Goal: Communication & Community: Ask a question

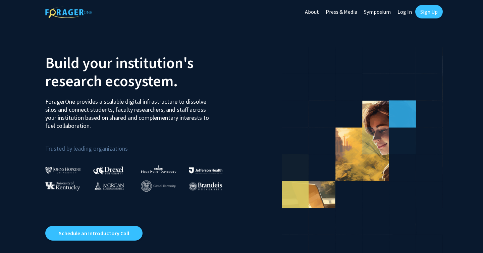
click at [408, 14] on link "Log In" at bounding box center [404, 11] width 21 height 23
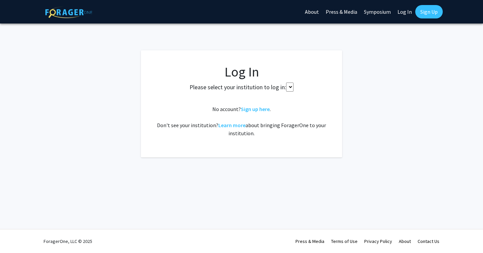
select select
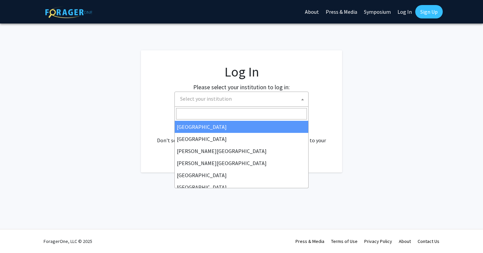
click at [245, 97] on span "Select your institution" at bounding box center [242, 99] width 131 height 14
type input "university"
select select "34"
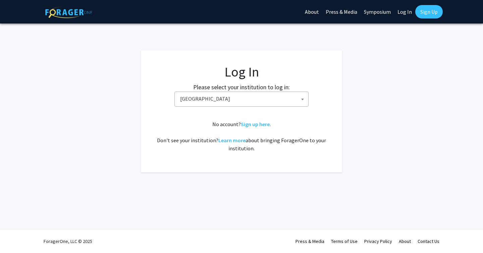
click at [256, 101] on span "Baylor University" at bounding box center [242, 99] width 131 height 14
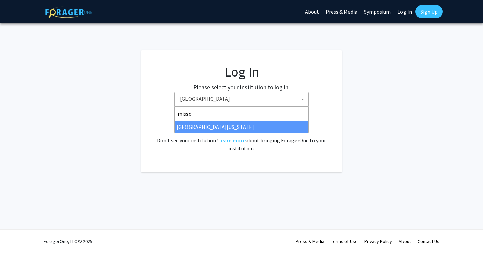
type input "misso"
click at [221, 114] on input "misso" at bounding box center [241, 113] width 131 height 11
select select "33"
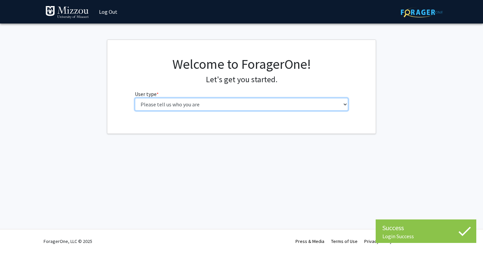
click at [265, 101] on select "Please tell us who you are Undergraduate Student Master's Student Doctoral Cand…" at bounding box center [242, 104] width 214 height 13
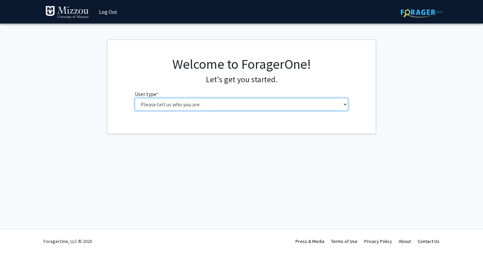
select select "1: undergrad"
click at [135, 98] on select "Please tell us who you are Undergraduate Student Master's Student Doctoral Cand…" at bounding box center [242, 104] width 214 height 13
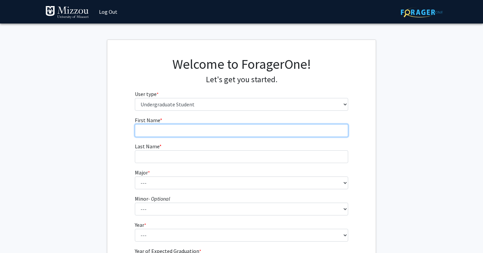
click at [221, 135] on input "First Name * required" at bounding box center [242, 130] width 214 height 13
type input "Gavin"
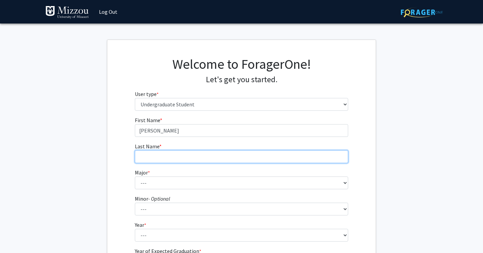
type input "Runge"
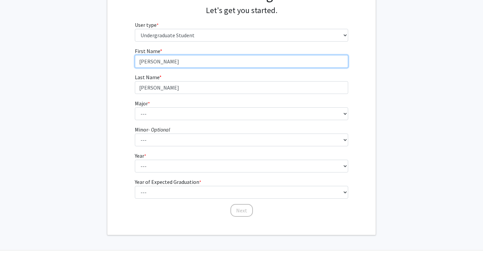
scroll to position [74, 0]
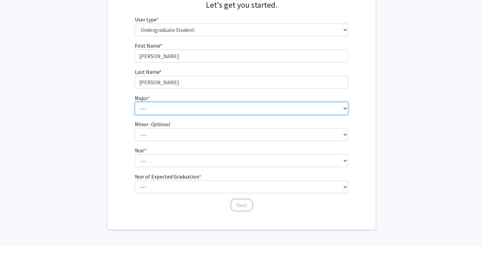
click at [185, 109] on select "--- Agribusiness Management Agricultural Education Agricultural Education: Comm…" at bounding box center [242, 108] width 214 height 13
select select "42: 2538"
click at [135, 102] on select "--- Agribusiness Management Agricultural Education Agricultural Education: Comm…" at bounding box center [242, 108] width 214 height 13
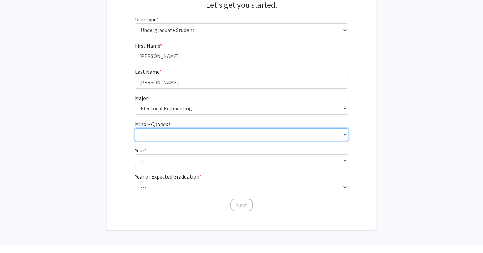
click at [182, 136] on select "--- Accountancy Aerospace Engineering Aerospace Studies Agribusiness Management…" at bounding box center [242, 134] width 214 height 13
click at [135, 128] on select "--- Accountancy Aerospace Engineering Aerospace Studies Agribusiness Management…" at bounding box center [242, 134] width 214 height 13
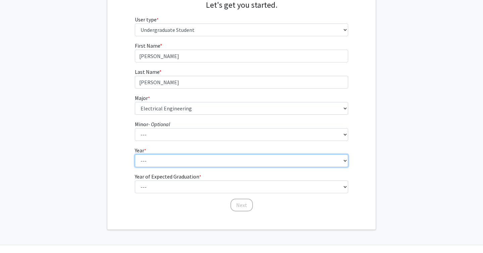
click at [178, 160] on select "--- First-year Sophomore Junior Senior Postbaccalaureate Certificate" at bounding box center [242, 160] width 214 height 13
select select "2: sophomore"
click at [135, 154] on select "--- First-year Sophomore Junior Senior Postbaccalaureate Certificate" at bounding box center [242, 160] width 214 height 13
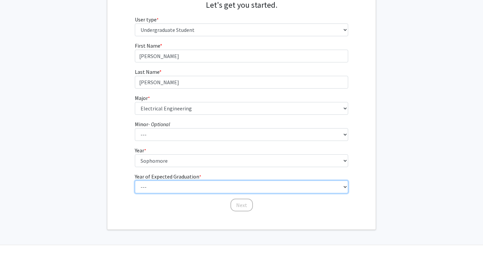
click at [188, 189] on select "--- 2025 2026 2027 2028 2029 2030 2031 2032 2033 2034" at bounding box center [242, 186] width 214 height 13
select select "4: 2028"
click at [135, 180] on select "--- 2025 2026 2027 2028 2029 2030 2031 2032 2033 2034" at bounding box center [242, 186] width 214 height 13
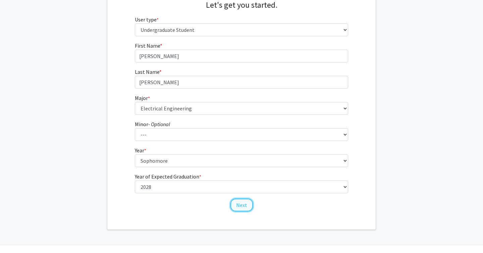
click at [239, 201] on button "Next" at bounding box center [241, 204] width 22 height 13
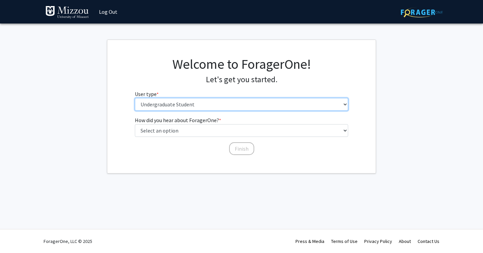
click at [240, 105] on select "Please tell us who you are Undergraduate Student Master's Student Doctoral Cand…" at bounding box center [242, 104] width 214 height 13
click at [135, 98] on select "Please tell us who you are Undergraduate Student Master's Student Doctoral Cand…" at bounding box center [242, 104] width 214 height 13
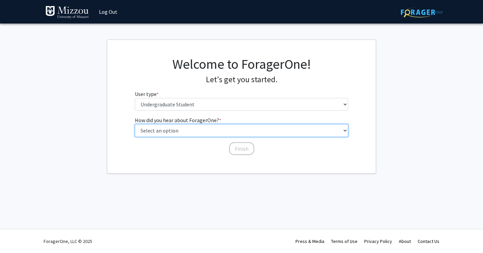
click at [233, 129] on select "Select an option Peer/student recommendation Faculty/staff recommendation Unive…" at bounding box center [242, 130] width 214 height 13
select select "2: faculty_recommendation"
click at [135, 124] on select "Select an option Peer/student recommendation Faculty/staff recommendation Unive…" at bounding box center [242, 130] width 214 height 13
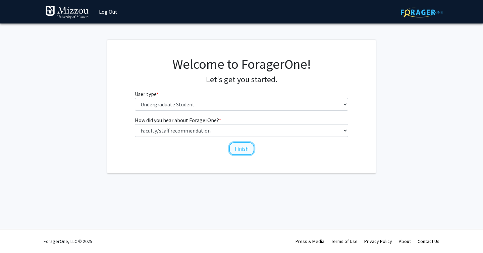
click at [237, 151] on button "Finish" at bounding box center [241, 148] width 25 height 13
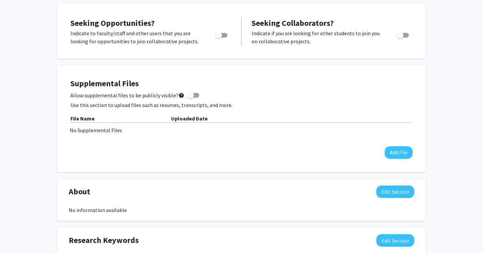
scroll to position [117, 0]
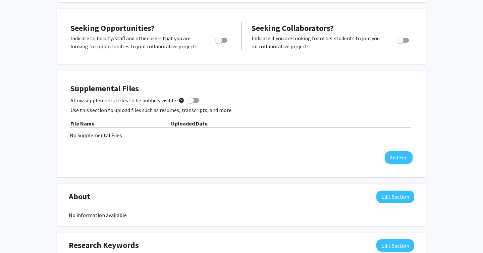
click at [222, 39] on span "Toggle" at bounding box center [221, 40] width 12 height 5
click at [219, 43] on input "Are you actively seeking opportunities?" at bounding box center [218, 43] width 0 height 0
checkbox input "true"
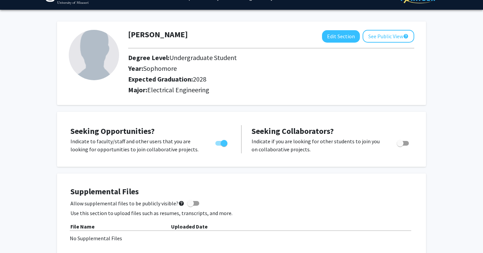
scroll to position [0, 0]
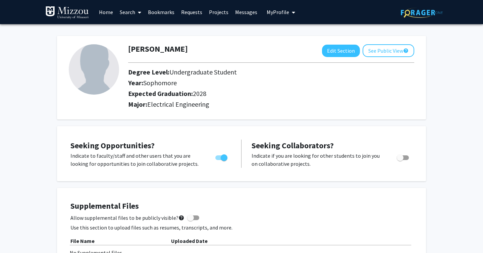
click at [109, 8] on link "Home" at bounding box center [106, 11] width 21 height 23
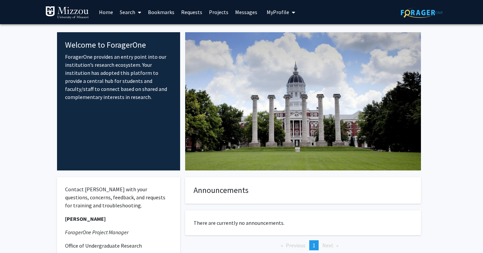
click at [130, 9] on link "Search" at bounding box center [130, 11] width 28 height 23
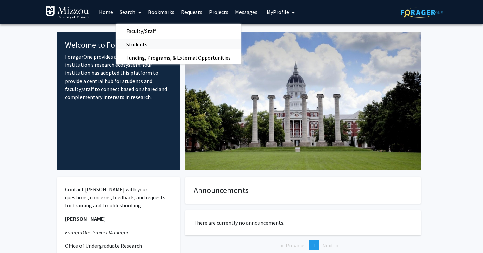
click at [137, 45] on span "Students" at bounding box center [136, 44] width 41 height 13
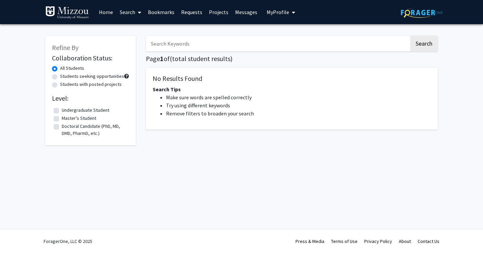
click at [127, 12] on link "Search" at bounding box center [130, 11] width 28 height 23
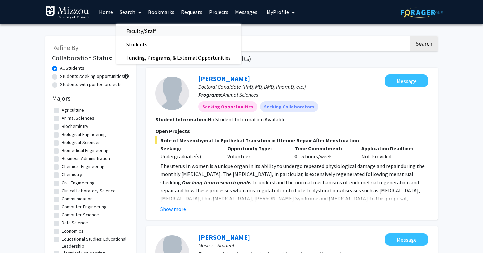
click at [133, 30] on span "Faculty/Staff" at bounding box center [140, 30] width 49 height 13
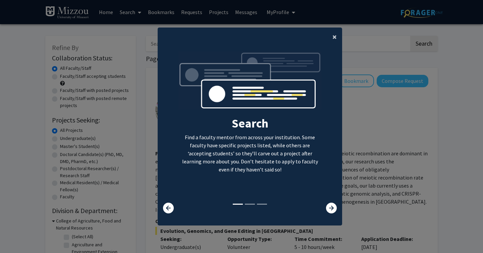
click at [334, 36] on span "×" at bounding box center [334, 37] width 4 height 10
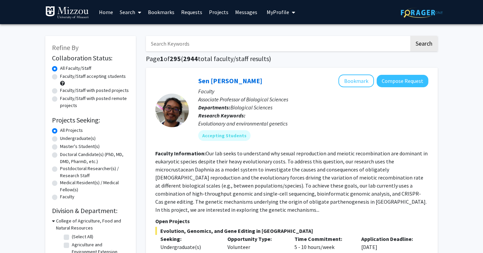
click at [268, 49] on input "Search Keywords" at bounding box center [277, 43] width 263 height 15
click at [279, 40] on input "Search Keywords" at bounding box center [277, 43] width 263 height 15
click at [410, 36] on button "Search" at bounding box center [423, 43] width 27 height 15
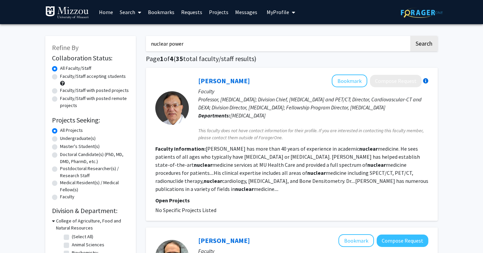
click at [410, 36] on button "Search" at bounding box center [423, 43] width 27 height 15
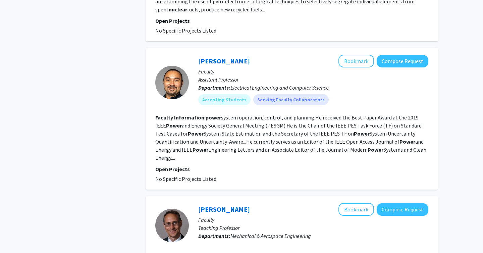
scroll to position [403, 0]
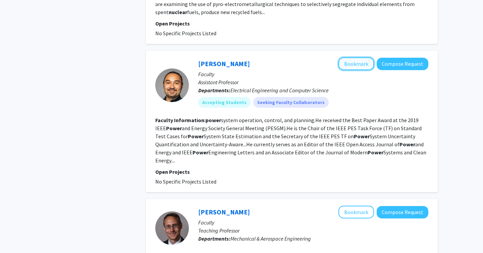
click at [348, 68] on button "Bookmark" at bounding box center [356, 63] width 36 height 13
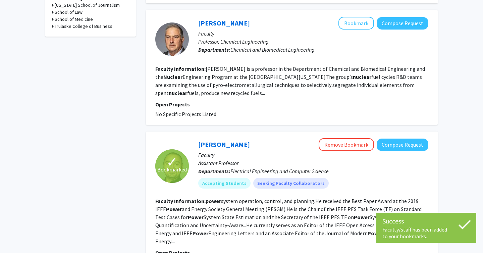
scroll to position [0, 0]
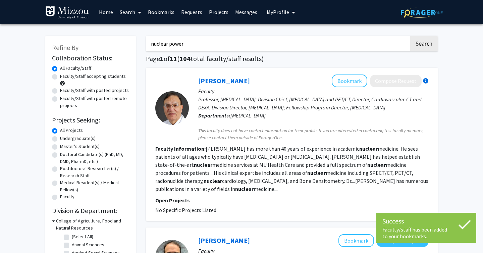
click at [199, 45] on input "nuclear power" at bounding box center [277, 43] width 263 height 15
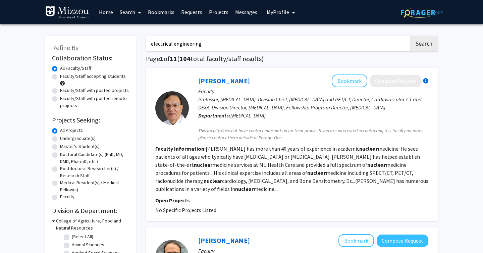
type input "electrical engineering"
click at [410, 36] on button "Search" at bounding box center [423, 43] width 27 height 15
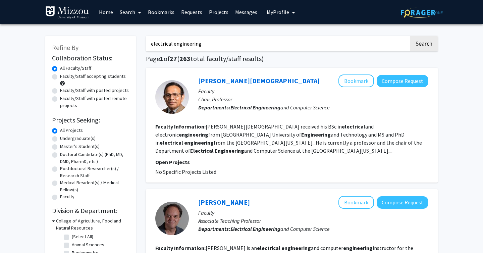
click at [82, 139] on label "Undergraduate(s)" at bounding box center [78, 138] width 36 height 7
click at [64, 139] on input "Undergraduate(s)" at bounding box center [62, 137] width 4 height 4
radio input "true"
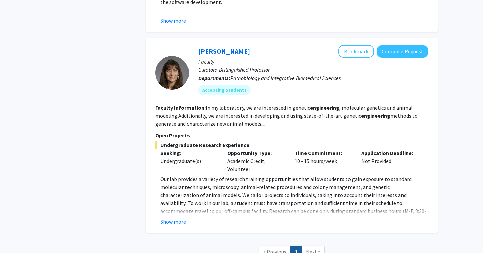
scroll to position [290, 0]
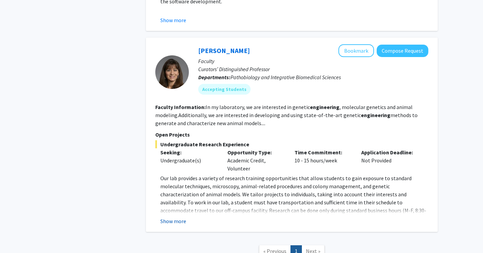
click at [179, 219] on button "Show more" at bounding box center [173, 221] width 26 height 8
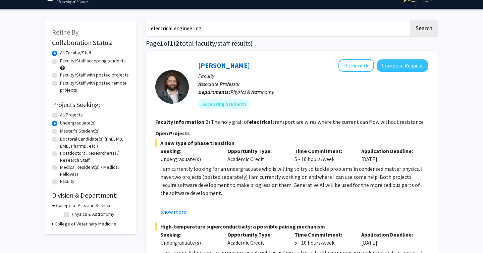
scroll to position [12, 0]
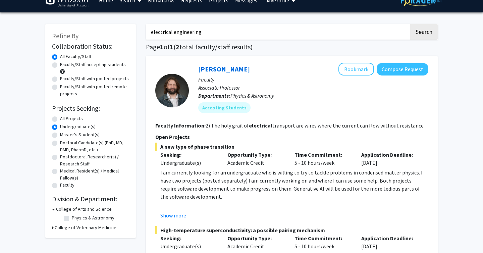
click at [68, 117] on label "All Projects" at bounding box center [71, 118] width 23 height 7
click at [64, 117] on input "All Projects" at bounding box center [62, 117] width 4 height 4
radio input "true"
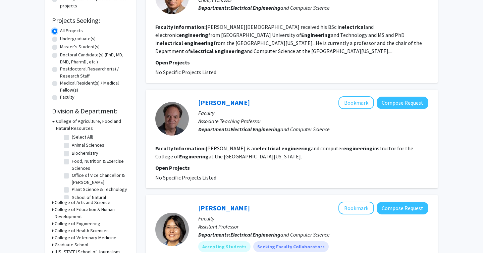
scroll to position [101, 0]
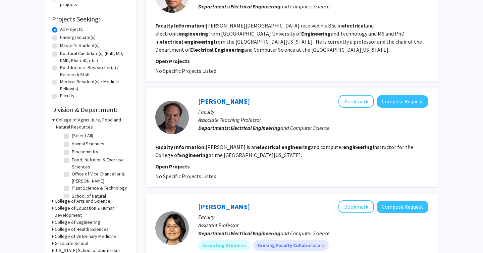
click at [99, 118] on h3 "College of Agriculture, Food and Natural Resources" at bounding box center [92, 123] width 73 height 14
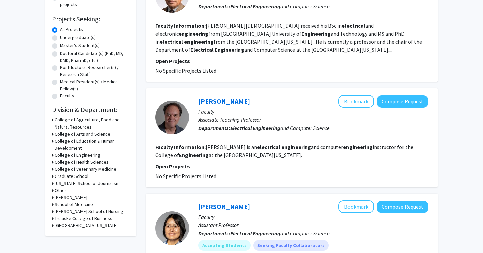
click at [92, 156] on h3 "College of Engineering" at bounding box center [78, 155] width 46 height 7
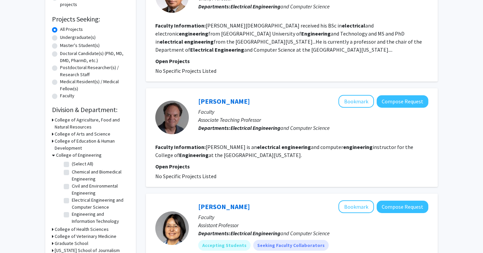
click at [64, 203] on fg-checkbox "Electrical Engineering and Computer Science Electrical Engineering and Computer…" at bounding box center [96, 203] width 64 height 14
click at [72, 199] on label "Electrical Engineering and Computer Science" at bounding box center [100, 203] width 56 height 14
click at [72, 199] on input "Electrical Engineering and Computer Science" at bounding box center [74, 198] width 4 height 4
checkbox input "true"
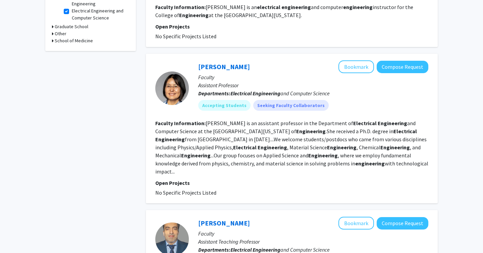
scroll to position [248, 0]
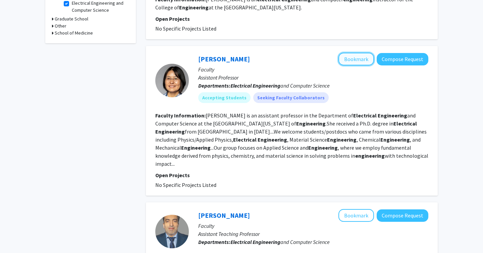
click at [359, 63] on button "Bookmark" at bounding box center [356, 59] width 36 height 13
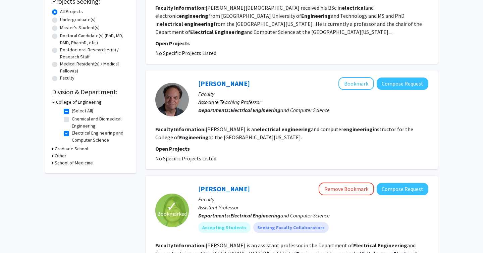
scroll to position [121, 0]
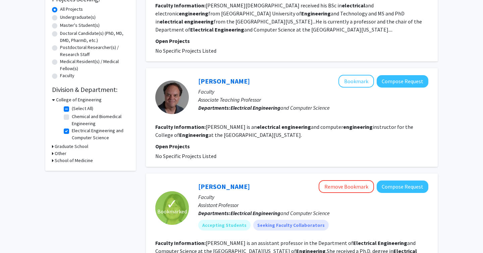
click at [93, 101] on h3 "College of Engineering" at bounding box center [79, 99] width 46 height 7
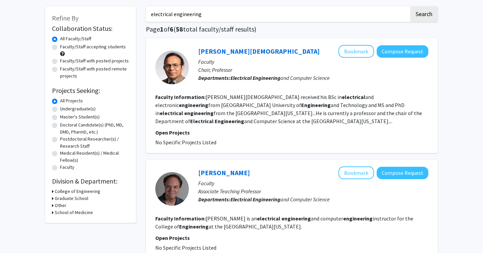
scroll to position [11, 0]
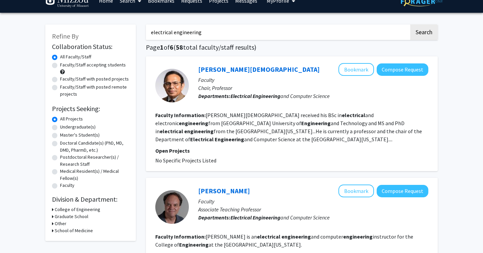
click at [89, 67] on label "Faculty/Staff accepting students" at bounding box center [93, 64] width 66 height 7
click at [64, 66] on input "Faculty/Staff accepting students" at bounding box center [62, 63] width 4 height 4
radio input "true"
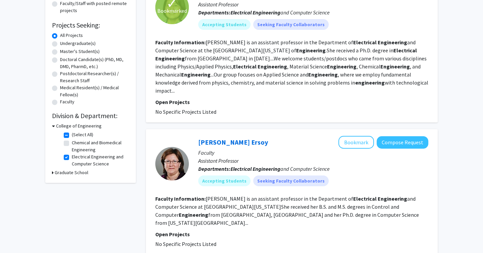
scroll to position [97, 0]
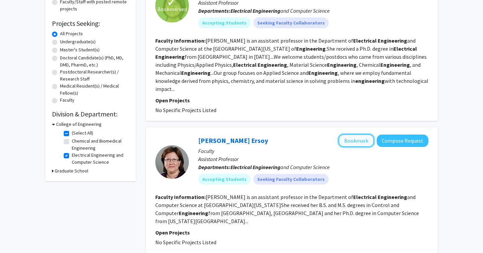
click at [356, 134] on button "Bookmark" at bounding box center [356, 140] width 36 height 13
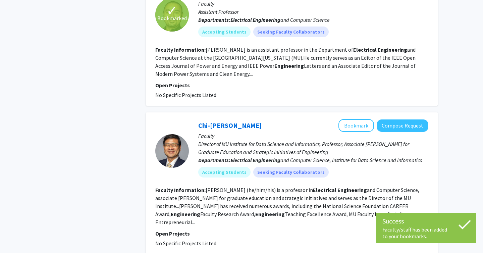
scroll to position [385, 0]
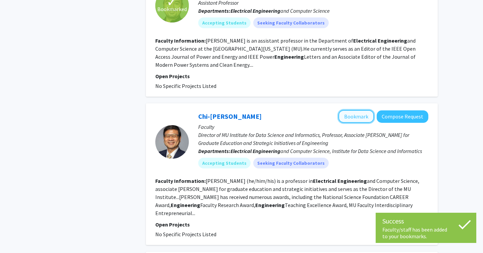
click at [362, 110] on button "Bookmark" at bounding box center [356, 116] width 36 height 13
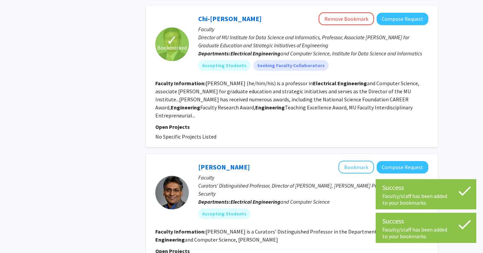
scroll to position [502, 0]
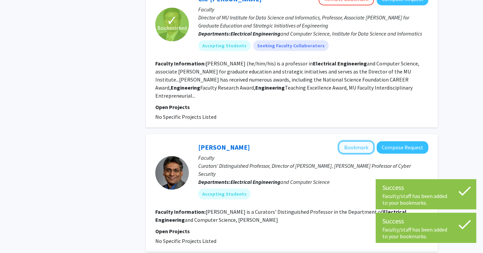
click at [359, 141] on button "Bookmark" at bounding box center [356, 147] width 36 height 13
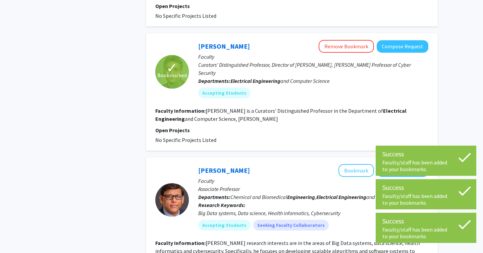
scroll to position [605, 0]
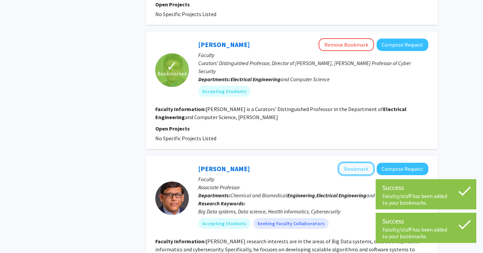
click at [353, 162] on button "Bookmark" at bounding box center [356, 168] width 36 height 13
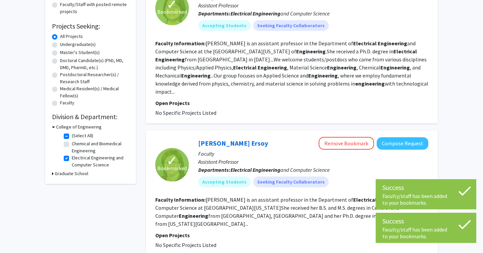
scroll to position [0, 0]
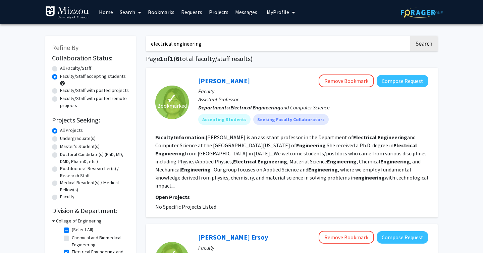
click at [164, 13] on link "Bookmarks" at bounding box center [160, 11] width 33 height 23
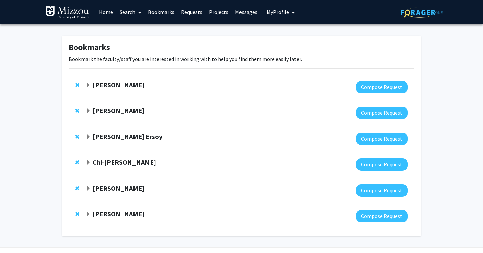
scroll to position [18, 0]
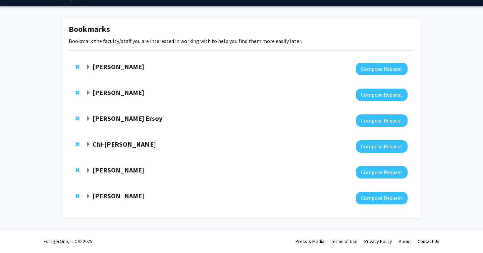
click at [112, 67] on strong "Mert Korkali" at bounding box center [119, 66] width 52 height 8
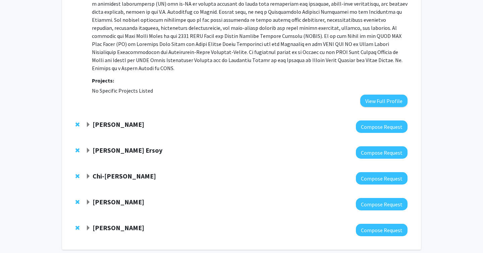
scroll to position [123, 0]
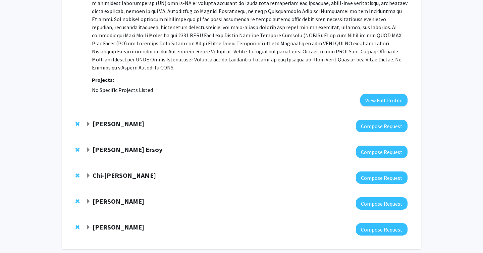
click at [98, 119] on strong "[PERSON_NAME]" at bounding box center [119, 123] width 52 height 8
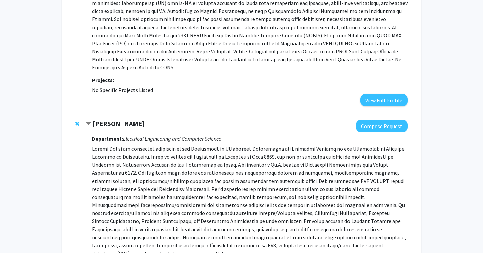
click at [100, 119] on strong "[PERSON_NAME]" at bounding box center [119, 123] width 52 height 8
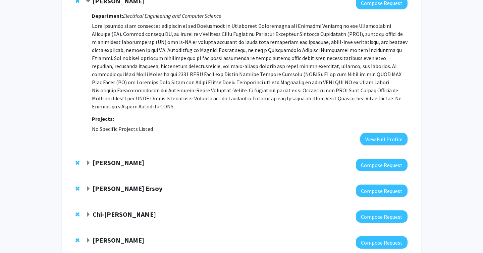
scroll to position [84, 0]
click at [110, 158] on strong "[PERSON_NAME]" at bounding box center [119, 162] width 52 height 8
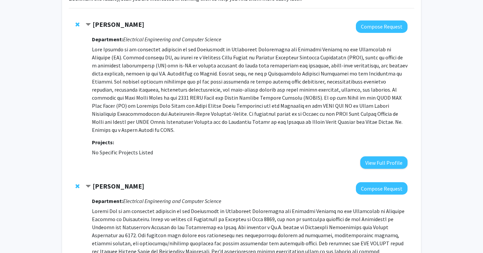
scroll to position [24, 0]
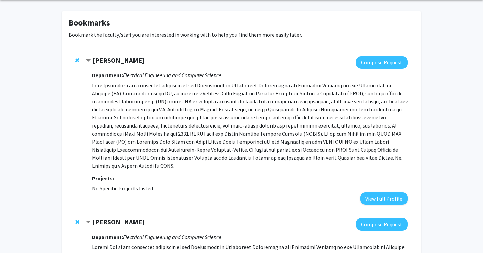
click at [111, 65] on div at bounding box center [246, 62] width 322 height 12
click at [117, 61] on strong "Mert Korkali" at bounding box center [119, 60] width 52 height 8
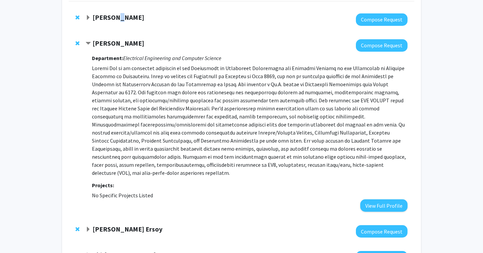
scroll to position [70, 0]
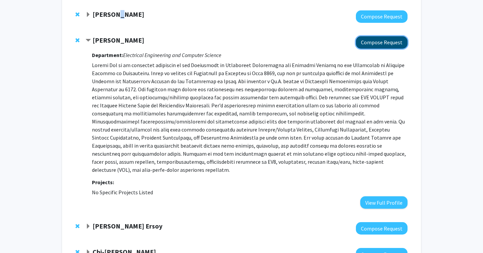
click at [372, 42] on button "Compose Request" at bounding box center [382, 42] width 52 height 12
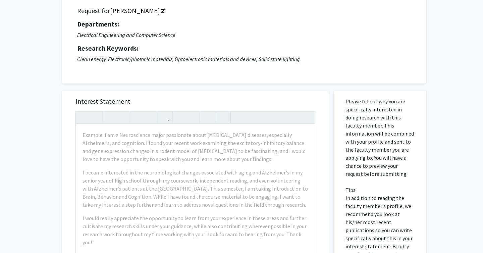
scroll to position [55, 0]
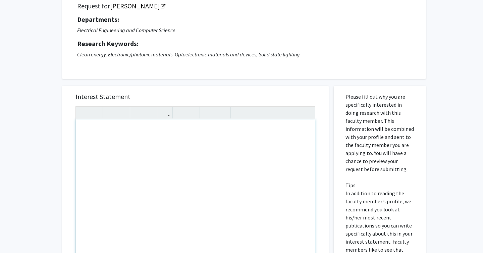
click at [213, 155] on div "Note to users with screen readers: Please press Alt+0 or Option+0 to deactivate…" at bounding box center [195, 196] width 239 height 154
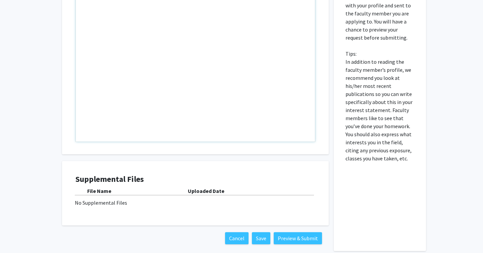
scroll to position [0, 0]
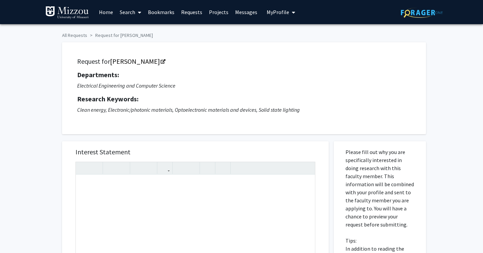
scroll to position [70, 0]
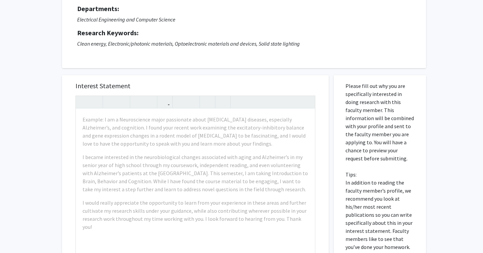
scroll to position [69, 0]
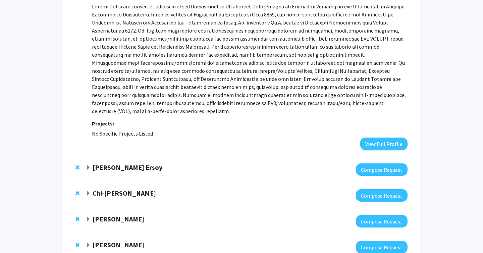
scroll to position [161, 0]
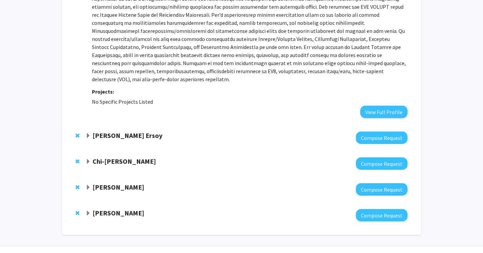
click at [116, 131] on strong "Filiz Bunyak Ersoy" at bounding box center [128, 135] width 70 height 8
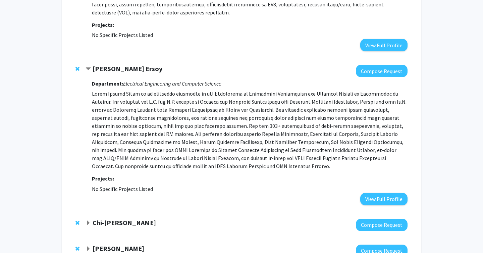
scroll to position [229, 0]
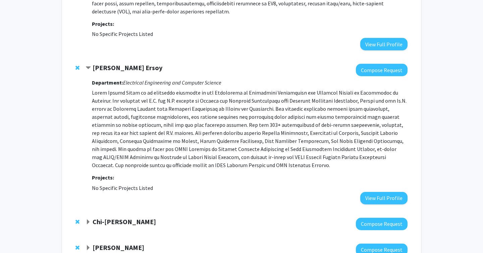
click at [93, 63] on strong "Filiz Bunyak Ersoy" at bounding box center [128, 67] width 70 height 8
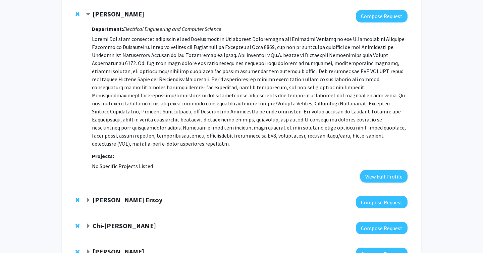
scroll to position [0, 0]
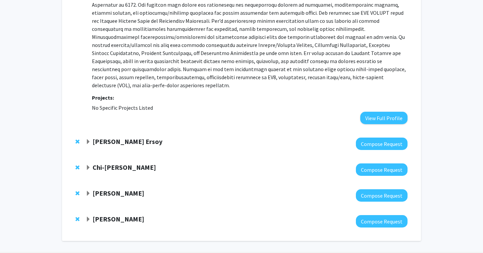
click at [76, 139] on span "Remove Filiz Bunyak Ersoy from bookmarks" at bounding box center [77, 141] width 4 height 5
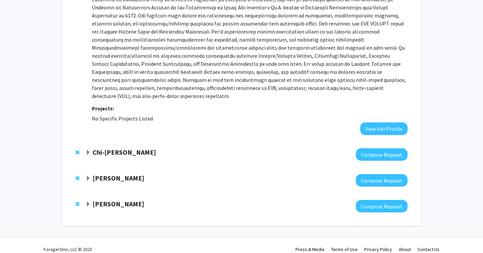
click at [110, 148] on strong "Chi-Ren Shyu" at bounding box center [124, 152] width 63 height 8
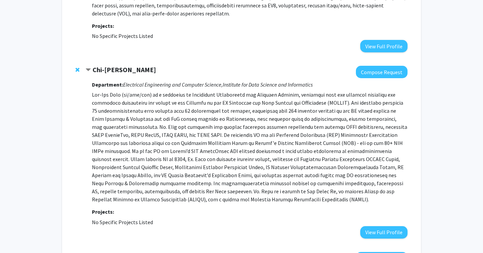
scroll to position [304, 0]
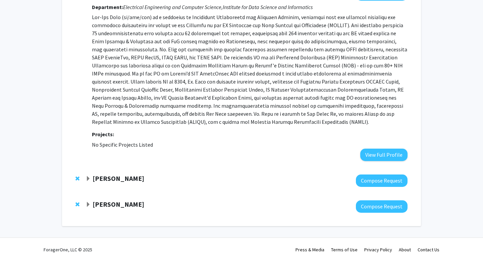
click at [118, 175] on div at bounding box center [246, 180] width 322 height 12
click at [121, 174] on strong "Prasad Calyam" at bounding box center [119, 178] width 52 height 8
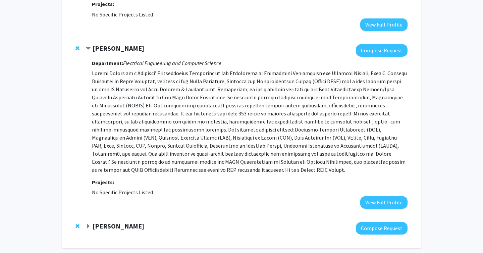
scroll to position [433, 0]
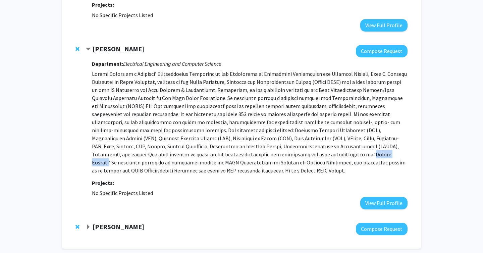
drag, startPoint x: 278, startPoint y: 147, endPoint x: 311, endPoint y: 148, distance: 32.5
click at [311, 148] on p at bounding box center [249, 122] width 315 height 105
copy p "Narada Metrics’"
click at [105, 222] on strong "Praveen Rao" at bounding box center [119, 226] width 52 height 8
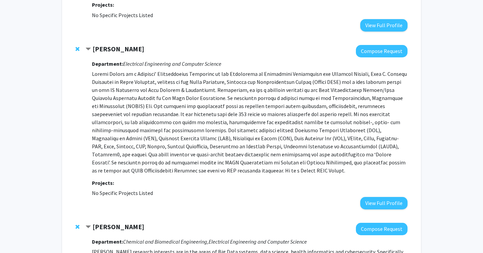
click at [108, 45] on strong "Prasad Calyam" at bounding box center [119, 49] width 52 height 8
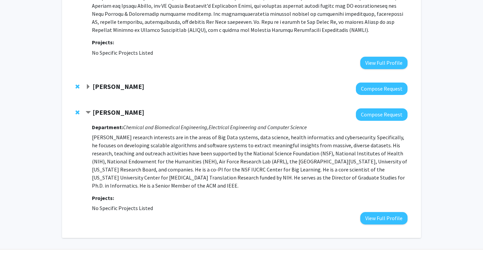
scroll to position [408, 0]
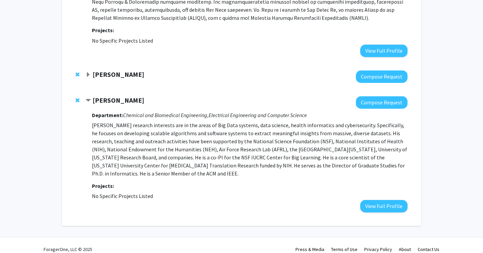
click at [77, 98] on span "Remove Praveen Rao from bookmarks" at bounding box center [77, 100] width 4 height 5
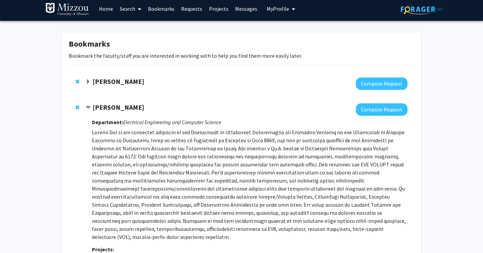
scroll to position [0, 0]
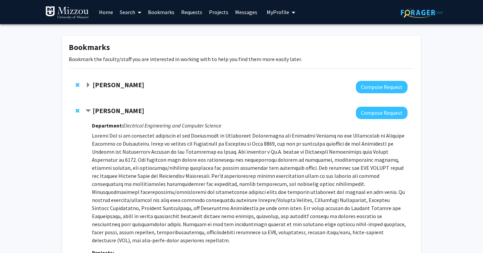
click at [121, 120] on div "Department: Electrical Engineering and Computer Science Projects: No Specific P…" at bounding box center [249, 199] width 315 height 160
click at [121, 112] on strong "[PERSON_NAME]" at bounding box center [119, 110] width 52 height 8
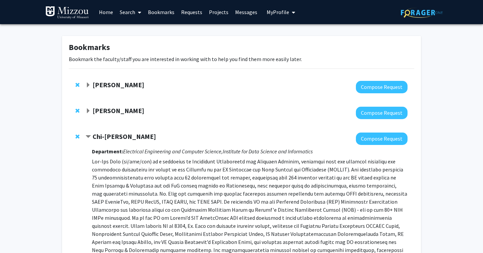
click at [114, 134] on strong "Chi-Ren Shyu" at bounding box center [124, 136] width 63 height 8
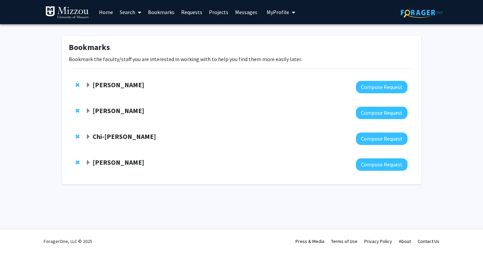
click at [116, 83] on strong "Mert Korkali" at bounding box center [119, 84] width 52 height 8
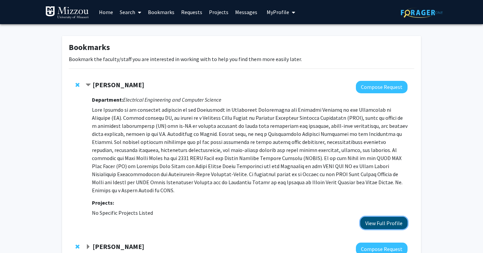
click at [381, 219] on button "View Full Profile" at bounding box center [383, 223] width 47 height 12
click at [87, 82] on span "Contract Mert Korkali Bookmark" at bounding box center [87, 84] width 5 height 5
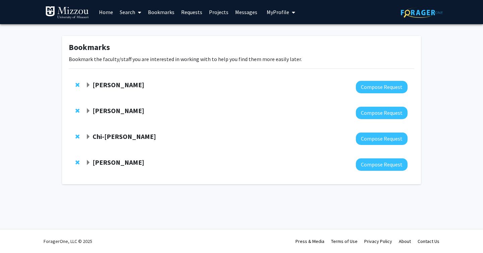
click at [86, 108] on span "Expand Peifen Zhu Bookmark" at bounding box center [87, 110] width 5 height 5
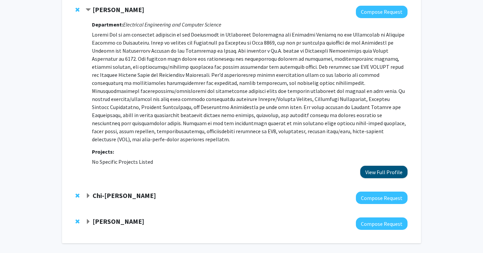
scroll to position [104, 0]
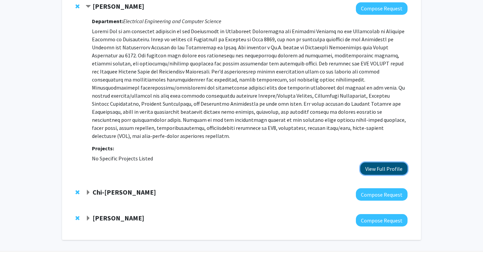
click at [395, 162] on button "View Full Profile" at bounding box center [383, 168] width 47 height 12
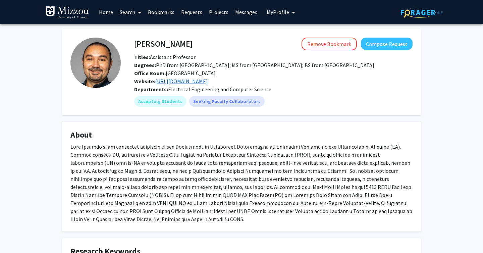
click at [208, 80] on link "https://scholar.google.com/citations?hl=en&authuser=1&user=mhw2hXUAAAAJ" at bounding box center [181, 81] width 53 height 7
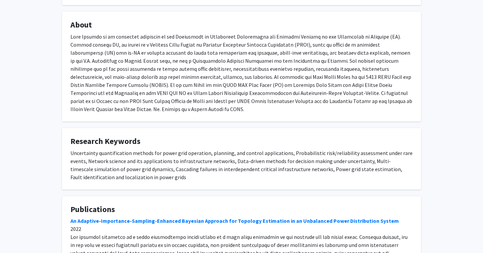
scroll to position [106, 0]
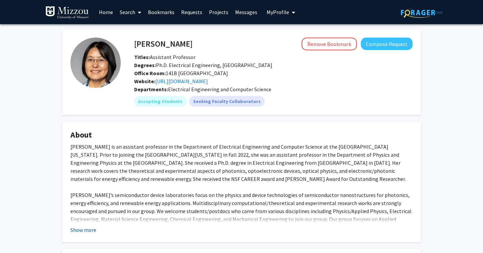
click at [89, 233] on button "Show more" at bounding box center [83, 230] width 26 height 8
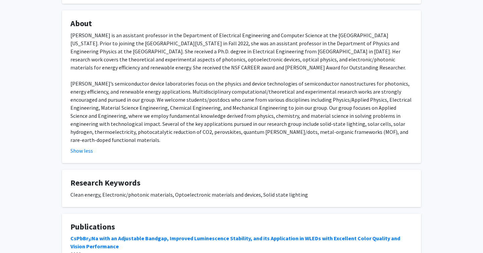
scroll to position [110, 0]
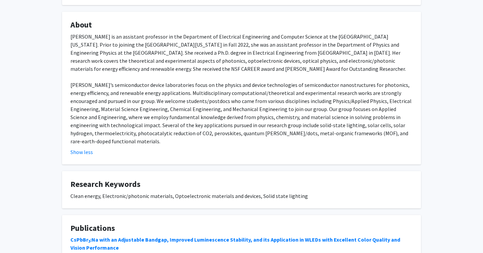
click at [80, 151] on fg-card "About Peifen Zhu is an assistant professor in the Department of Electrical Engi…" at bounding box center [241, 88] width 359 height 153
click at [82, 148] on button "Show less" at bounding box center [81, 152] width 22 height 8
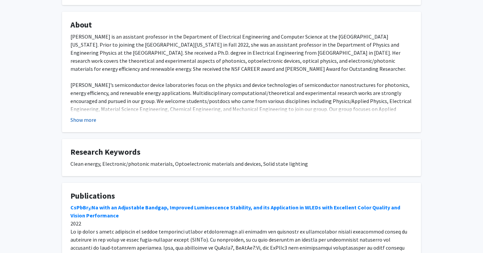
click at [88, 118] on button "Show more" at bounding box center [83, 120] width 26 height 8
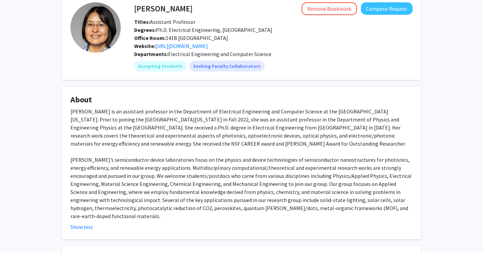
scroll to position [34, 0]
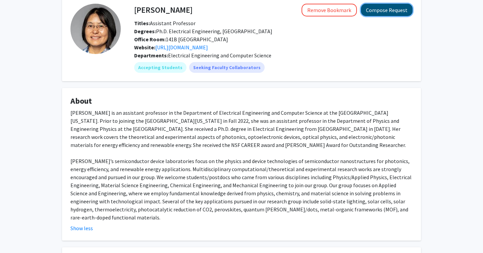
click at [397, 9] on button "Compose Request" at bounding box center [387, 10] width 52 height 12
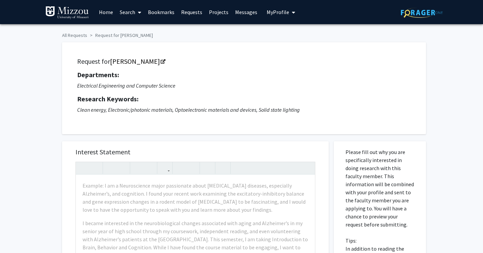
scroll to position [34, 0]
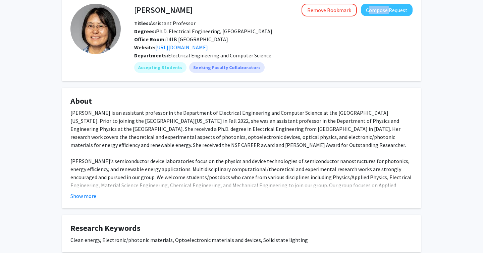
click at [441, 9] on div "Peifen Zhu Remove Bookmark Compose Request Titles: Assistant Professor Degrees:…" at bounding box center [241, 218] width 483 height 456
click at [373, 38] on div "Office Room: 141B Naka Hall" at bounding box center [273, 39] width 288 height 8
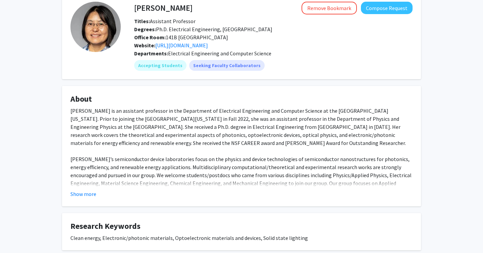
scroll to position [0, 0]
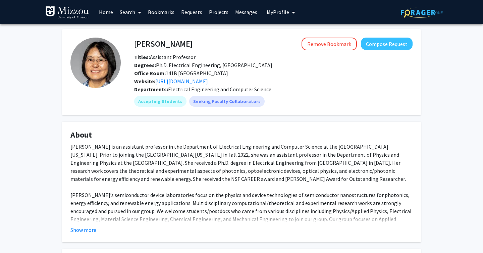
click at [97, 228] on div "Show more" at bounding box center [241, 230] width 342 height 8
click at [91, 227] on button "Show more" at bounding box center [83, 230] width 26 height 8
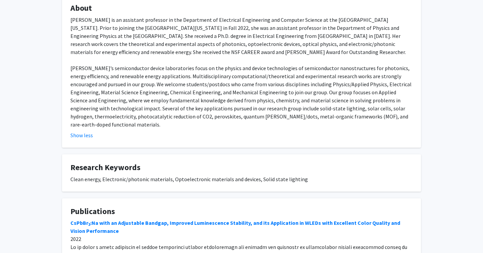
scroll to position [125, 0]
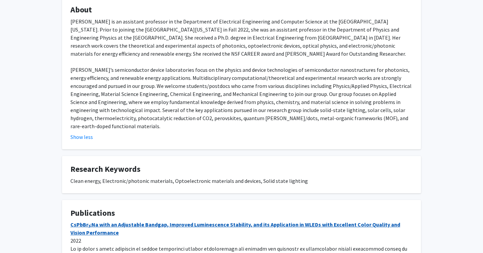
click at [235, 221] on link "CsPbBr 3 :Na with an Adjustable Bandgap, Improved Luminescence Stability, and i…" at bounding box center [235, 228] width 330 height 15
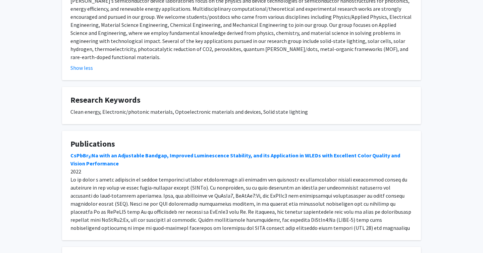
scroll to position [272, 0]
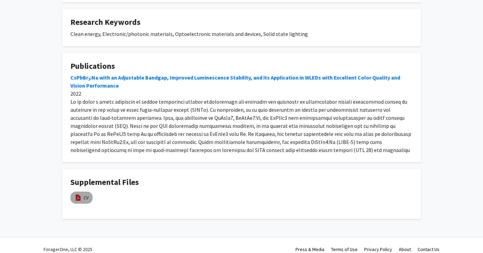
click at [81, 194] on img at bounding box center [77, 197] width 7 height 7
click at [87, 194] on link "CV" at bounding box center [85, 197] width 5 height 7
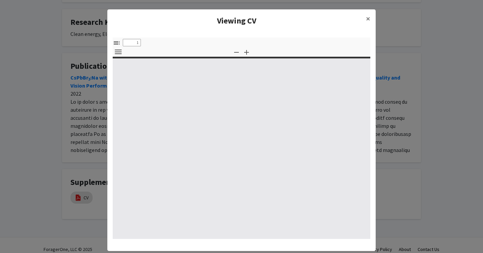
scroll to position [14, 0]
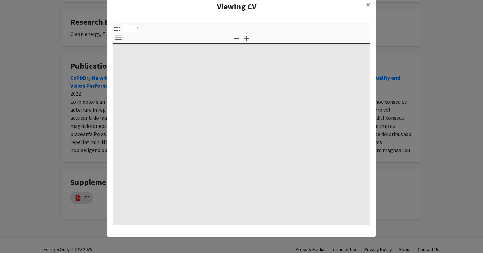
select select "custom"
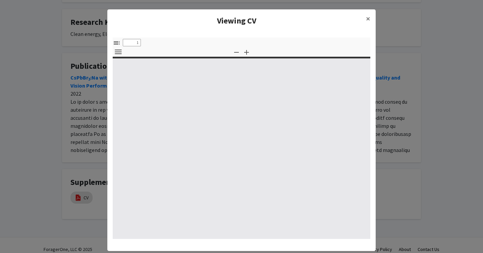
type input "0"
select select "custom"
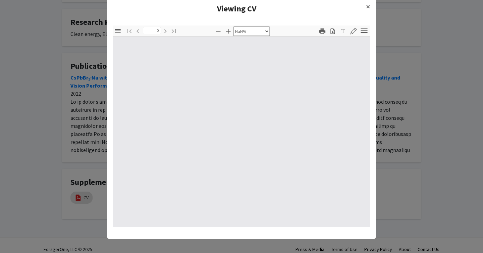
scroll to position [14, 0]
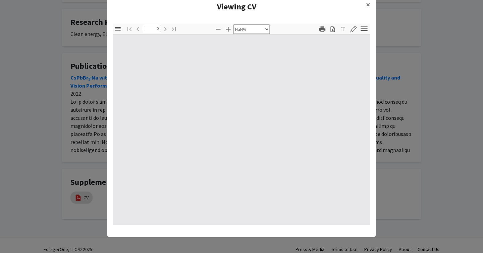
type input "1"
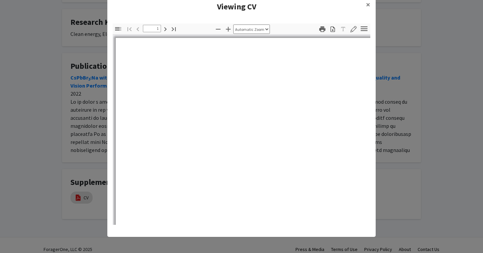
select select "auto"
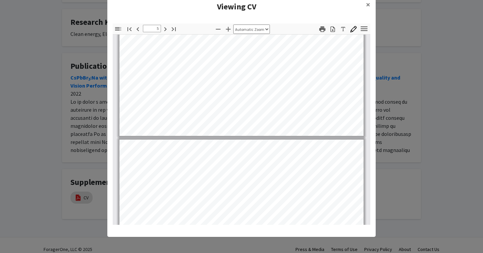
type input "6"
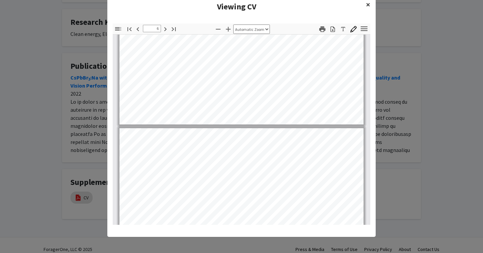
click at [364, 5] on button "×" at bounding box center [367, 4] width 15 height 19
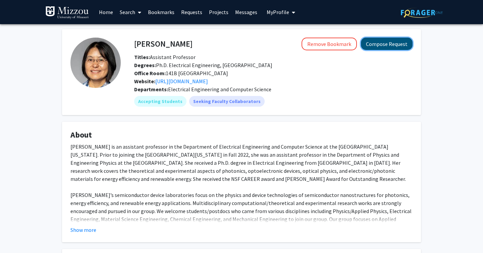
click at [383, 43] on button "Compose Request" at bounding box center [387, 44] width 52 height 12
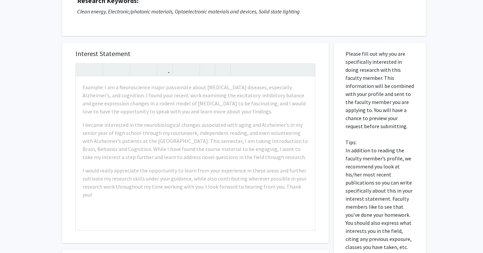
scroll to position [51, 0]
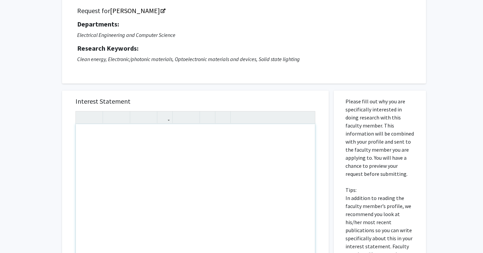
click at [231, 148] on div "Note to users with screen readers: Please press Alt+0 or Option+0 to deactivate…" at bounding box center [195, 201] width 239 height 154
click at [198, 135] on div "I am an Electrical Engineering Major, with a deep intrest in" at bounding box center [195, 201] width 239 height 154
click at [231, 137] on div "I am an Electrical Engineering Major, with a deep interest in" at bounding box center [195, 201] width 239 height 154
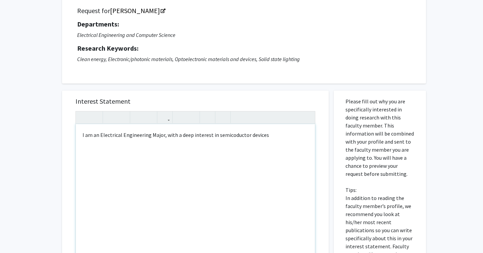
click at [228, 133] on div "I am an Electrical Engineering Major, with a deep interest in semicoductor devi…" at bounding box center [195, 201] width 239 height 154
click at [284, 141] on div "I am an Electrical Engineering Major, with a deep interest in semiconductor dev…" at bounding box center [195, 201] width 239 height 154
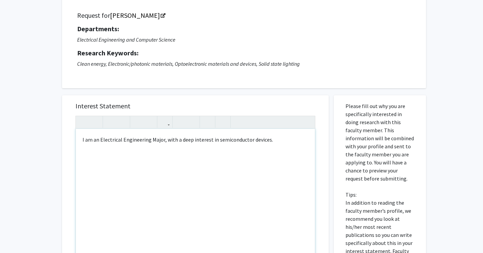
scroll to position [45, 0]
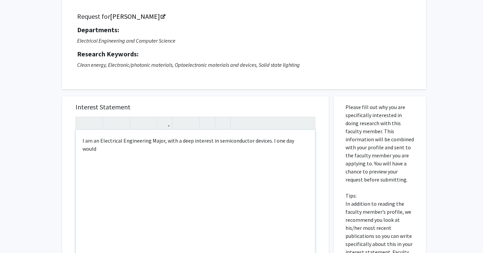
drag, startPoint x: 308, startPoint y: 140, endPoint x: 268, endPoint y: 139, distance: 40.2
click at [268, 139] on div "I am an Electrical Engineering Major, with a deep interest in semiconductor dev…" at bounding box center [195, 207] width 239 height 154
click at [118, 146] on div "I am an Electrical Engineering Major, with a deep interest in semiconductor dev…" at bounding box center [195, 207] width 239 height 154
drag, startPoint x: 112, startPoint y: 149, endPoint x: 269, endPoint y: 138, distance: 156.6
click at [269, 138] on div "I am an Electrical Engineering Major, with a deep interest in semiconductor dev…" at bounding box center [195, 207] width 239 height 154
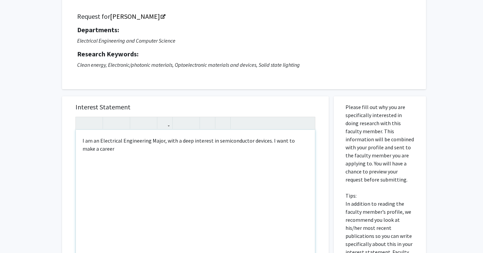
type textarea "I am an Electrical Engineering Major, with a deep interest in semiconductor dev…"
drag, startPoint x: 148, startPoint y: 101, endPoint x: 163, endPoint y: 107, distance: 16.2
click at [163, 107] on div "Interest Statement I am an Electrical Engineering Major, with a deep interest i…" at bounding box center [195, 196] width 253 height 200
copy h5 "Interest Statement"
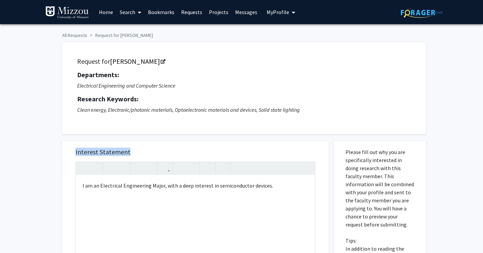
click at [136, 67] on div "Request for Peifen Zhu Departments: Electrical Engineering and Computer Science…" at bounding box center [243, 88] width 347 height 75
click at [140, 60] on link "[PERSON_NAME]" at bounding box center [137, 61] width 55 height 8
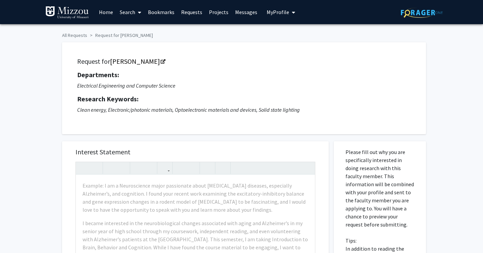
click at [194, 78] on h5 "Departments:" at bounding box center [244, 75] width 334 height 8
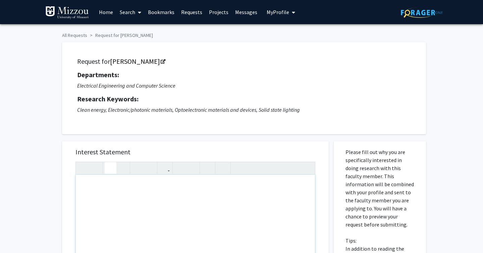
click at [156, 199] on div "Note to users with screen readers: Please press Alt+0 or Option+0 to deactivate…" at bounding box center [195, 252] width 239 height 154
paste div "Note to users with screen readers: Please press Alt+0 or Option+0 to deactivate…"
type textarea "<p>My name is [Your Name], and I am a [Your Year, e.g., sophomore] student majo…"
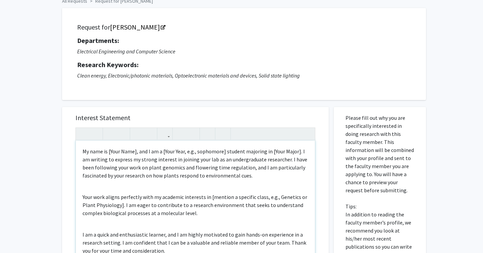
scroll to position [49, 0]
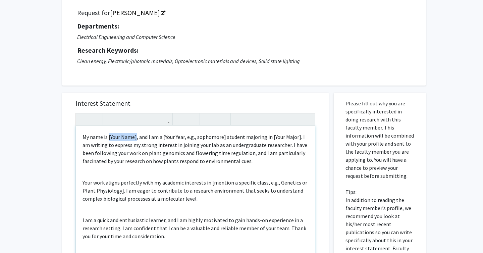
drag, startPoint x: 136, startPoint y: 135, endPoint x: 108, endPoint y: 135, distance: 27.8
click at [108, 135] on p "My name is [Your Name], and I am a [Your Year, e.g., sophomore] student majorin…" at bounding box center [195, 149] width 226 height 32
drag, startPoint x: 145, startPoint y: 137, endPoint x: 75, endPoint y: 137, distance: 69.7
click at [75, 137] on div "<p>My name is [PERSON_NAME], and I am a [Your Year, e.g., sophomore] student ma…" at bounding box center [195, 196] width 240 height 167
drag, startPoint x: 159, startPoint y: 136, endPoint x: 97, endPoint y: 137, distance: 62.4
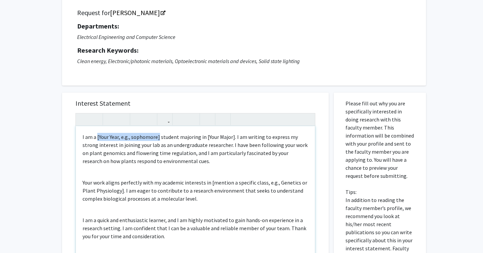
click at [97, 137] on p "I am a [Your Year, e.g., sophomore] student majoring in [Your Major]. I am writ…" at bounding box center [195, 149] width 226 height 32
click at [164, 140] on p "I am a sophmore student majoring in [Your Major]. I am writing to express my st…" at bounding box center [195, 149] width 226 height 32
click at [187, 136] on p "I am a sophmore student majoring in [Your Major]. I am writing to express my st…" at bounding box center [195, 149] width 226 height 32
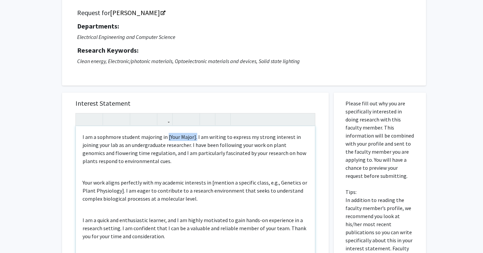
drag, startPoint x: 193, startPoint y: 137, endPoint x: 166, endPoint y: 137, distance: 27.8
click at [166, 137] on p "I am a sophmore student majoring in [Your Major]. I am writing to express my st…" at bounding box center [195, 149] width 226 height 32
click at [112, 136] on p "I am a sophmore student majoring in Electrical Engineering, I am writing to exp…" at bounding box center [195, 149] width 226 height 32
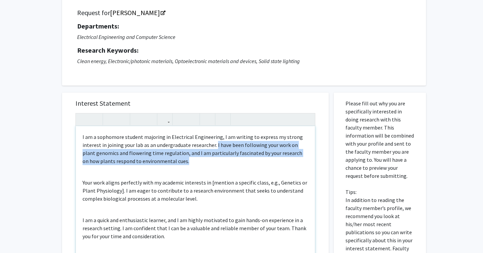
drag, startPoint x: 215, startPoint y: 144, endPoint x: 239, endPoint y: 159, distance: 28.5
click at [239, 159] on p "I am a sophomore student majoring in Electrical Engineering, I am writing to ex…" at bounding box center [195, 149] width 226 height 32
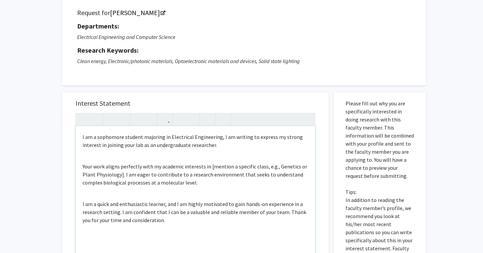
click at [224, 157] on div "I am a sophomore student majoring in Electrical Engineering, I am writing to ex…" at bounding box center [195, 203] width 239 height 154
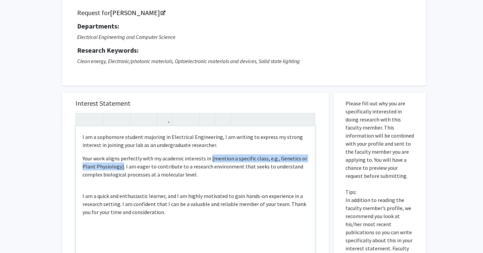
drag, startPoint x: 209, startPoint y: 160, endPoint x: 121, endPoint y: 167, distance: 88.2
click at [121, 167] on p "Your work aligns perfectly with my academic interests in [mention a specific cl…" at bounding box center [195, 166] width 226 height 24
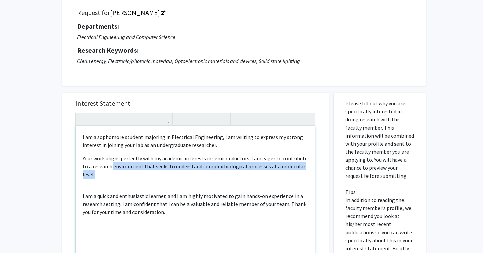
drag, startPoint x: 306, startPoint y: 168, endPoint x: 107, endPoint y: 169, distance: 199.5
click at [107, 169] on p "Your work aligns perfectly with my academic interests in semiconductors. I am e…" at bounding box center [195, 166] width 226 height 24
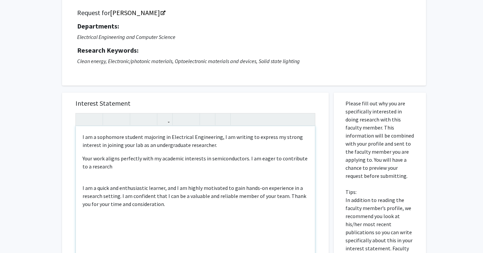
click at [309, 159] on div "I am a sophomore student majoring in Electrical Engineering, I am writing to ex…" at bounding box center [195, 203] width 239 height 154
click at [97, 165] on p "Your work aligns perfectly with my academic interests in semiconductors. I am e…" at bounding box center [195, 162] width 226 height 16
click at [118, 168] on p "Your work aligns perfectly with my academic interests in semiconductors. I am e…" at bounding box center [195, 162] width 226 height 16
click at [140, 183] on div "I am a sophomore student majoring in Electrical Engineering, I am writing to ex…" at bounding box center [195, 203] width 239 height 154
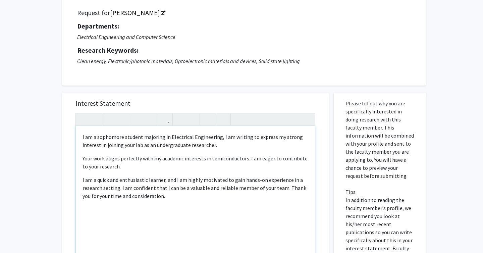
click at [139, 175] on div "I am a sophomore student majoring in Electrical Engineering, I am writing to ex…" at bounding box center [195, 203] width 239 height 154
click at [83, 158] on p "Your work aligns perfectly with my academic interests in semiconductors. I am e…" at bounding box center [195, 162] width 226 height 16
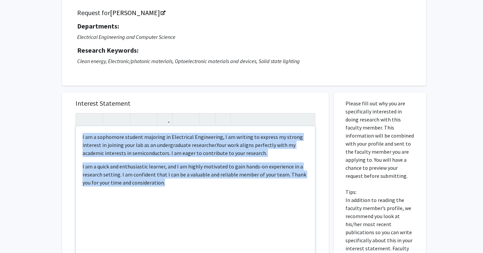
drag, startPoint x: 183, startPoint y: 181, endPoint x: 44, endPoint y: 120, distance: 151.6
click at [44, 120] on div "All Requests Request for Peifen Zhu Request for Peifen Zhu Departments: Electri…" at bounding box center [241, 190] width 483 height 428
copy div "I am a sophomore student majoring in Electrical Engineering, I am writing to ex…"
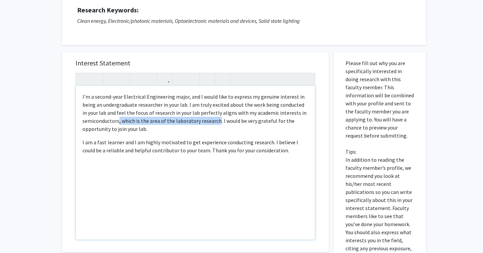
drag, startPoint x: 118, startPoint y: 121, endPoint x: 216, endPoint y: 122, distance: 97.6
click at [216, 122] on p "I'm a second-year Electrical Engineering major, and I would like to express my …" at bounding box center [195, 113] width 226 height 40
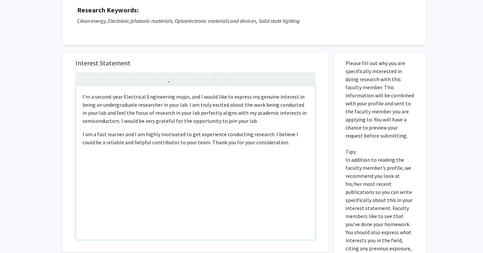
click at [274, 142] on p "I am a fast learner and I am highly motivated to get experience conducting rese…" at bounding box center [195, 138] width 226 height 16
drag, startPoint x: 244, startPoint y: 122, endPoint x: 121, endPoint y: 122, distance: 122.7
click at [121, 122] on p "I'm a second-year Electrical Engineering major, and I would like to express my …" at bounding box center [195, 109] width 226 height 32
type textarea "<p>I'm a second-year Electrical Engineering major, and I would like to express …"
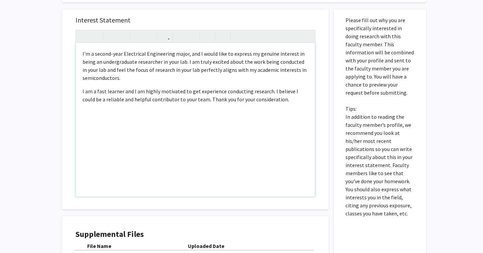
scroll to position [220, 0]
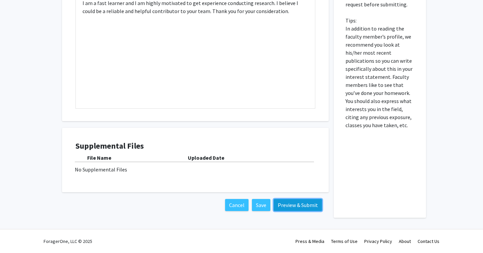
click at [303, 209] on button "Preview & Submit" at bounding box center [298, 205] width 48 height 12
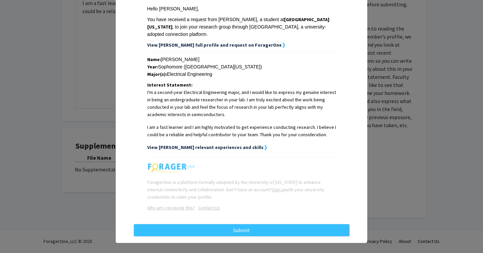
scroll to position [102, 0]
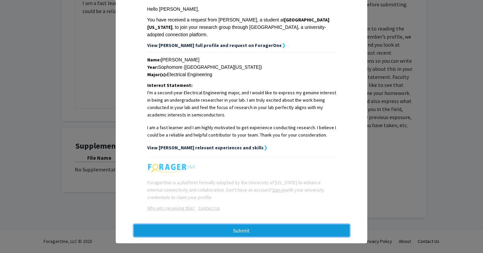
click at [248, 224] on button "Submit" at bounding box center [242, 230] width 216 height 12
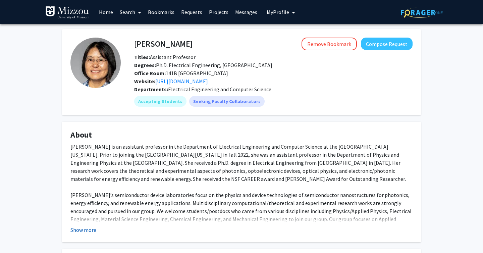
click at [76, 231] on button "Show more" at bounding box center [83, 230] width 26 height 8
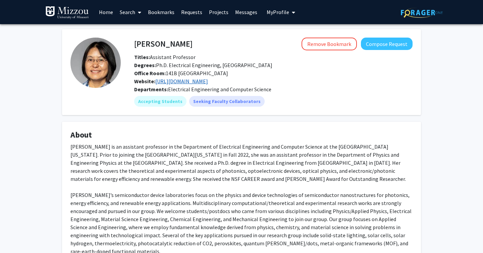
click at [205, 81] on link "[URL][DOMAIN_NAME]" at bounding box center [181, 81] width 53 height 7
click at [185, 79] on link "[URL][DOMAIN_NAME]" at bounding box center [181, 81] width 53 height 7
